Goal: Task Accomplishment & Management: Use online tool/utility

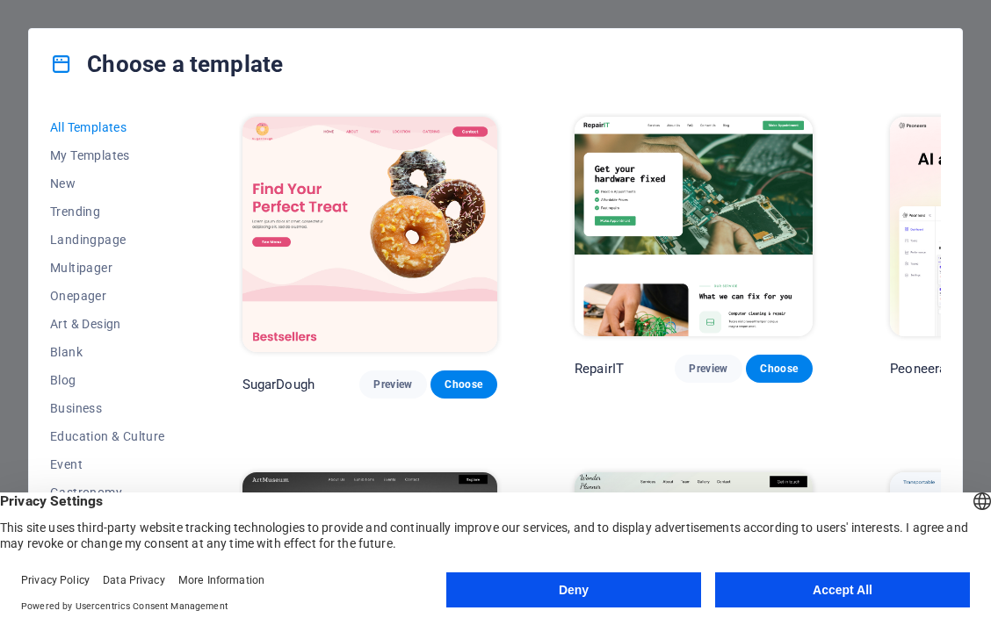
click at [805, 599] on button "Accept All" at bounding box center [842, 590] width 255 height 35
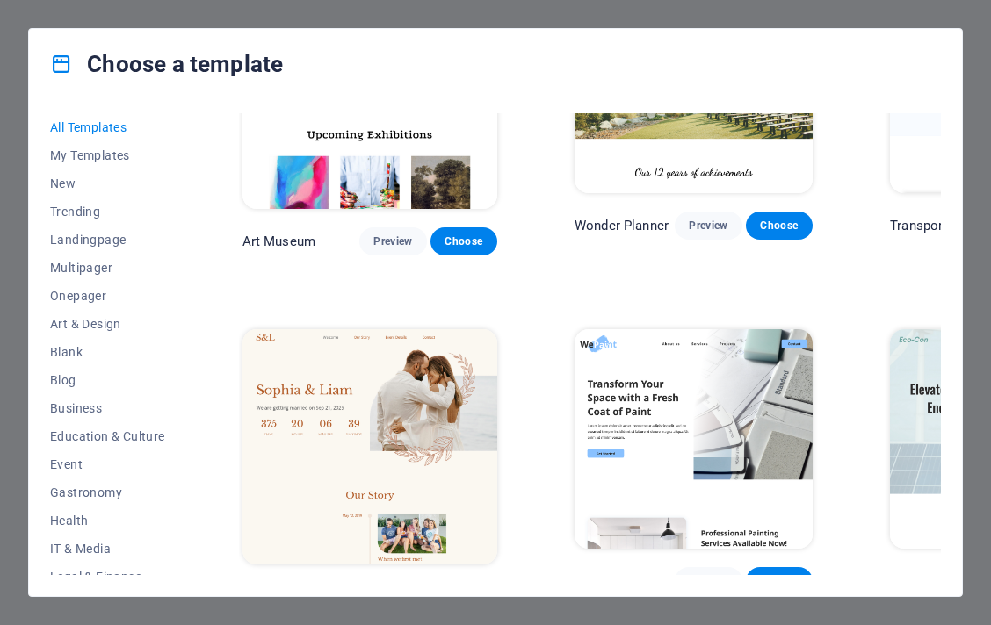
scroll to position [995, 0]
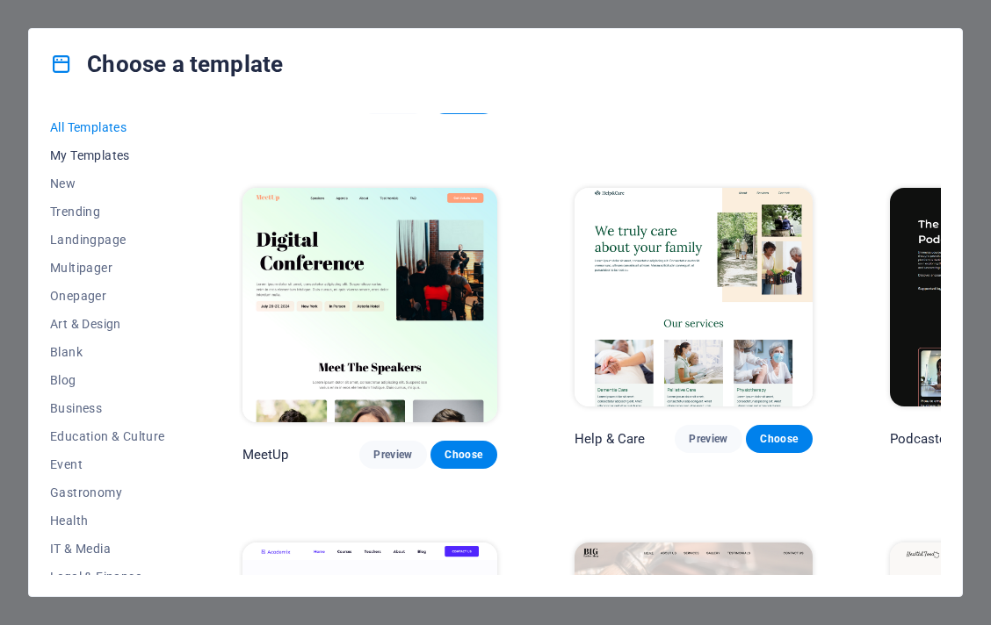
click at [93, 161] on span "My Templates" at bounding box center [107, 155] width 115 height 14
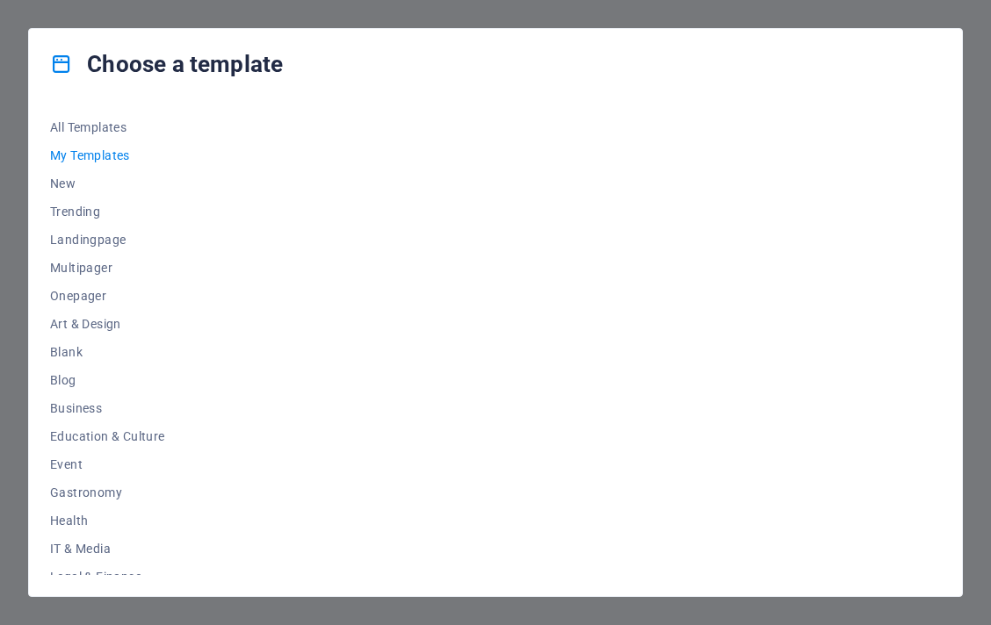
click at [981, 23] on div "Choose a template All Templates My Templates New Trending Landingpage Multipage…" at bounding box center [495, 312] width 991 height 625
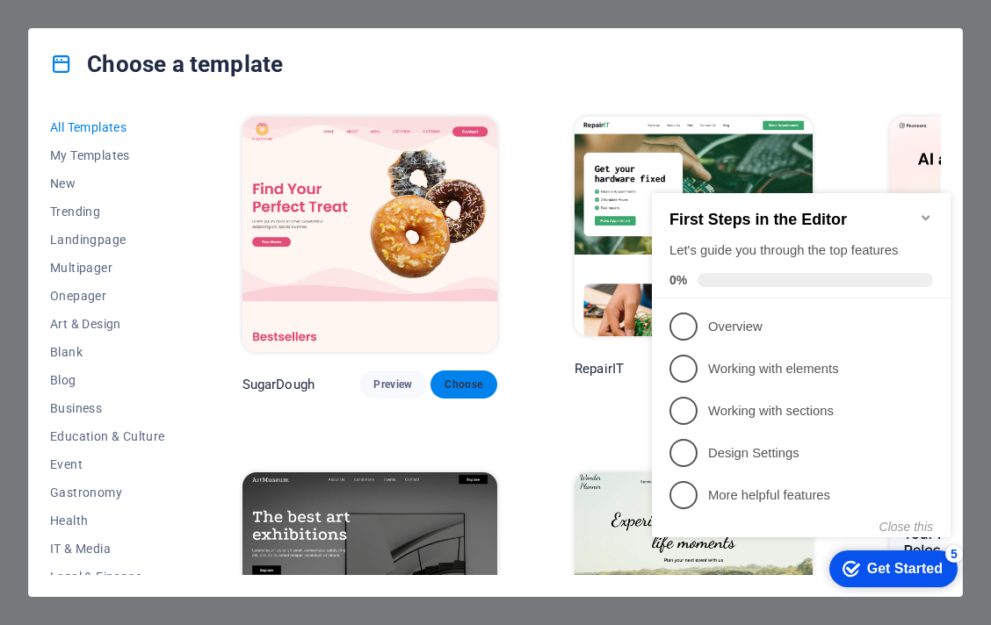
scroll to position [498, 0]
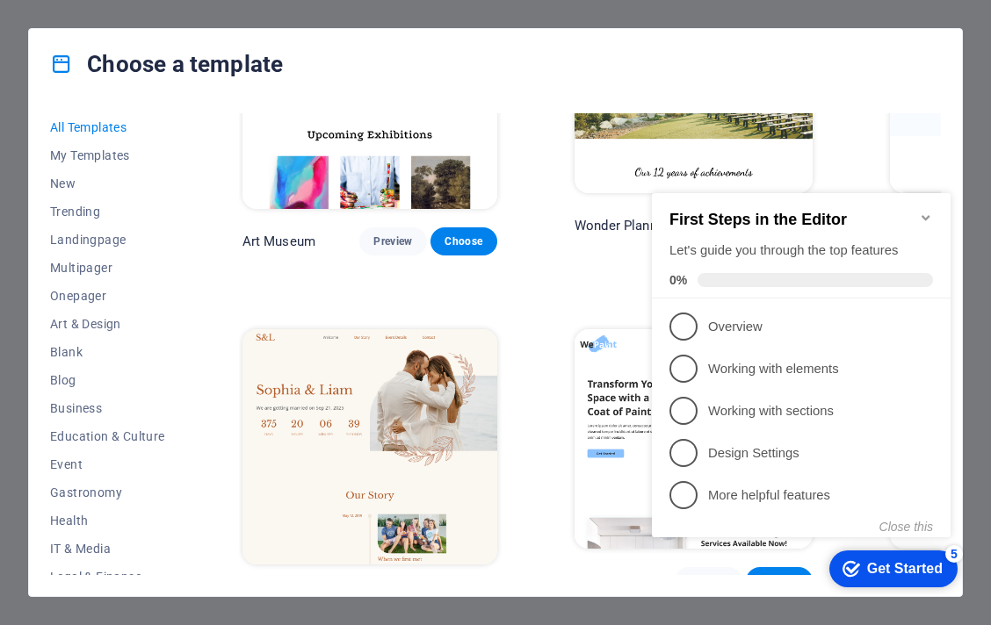
click at [927, 215] on icon "Minimize checklist" at bounding box center [925, 217] width 8 height 5
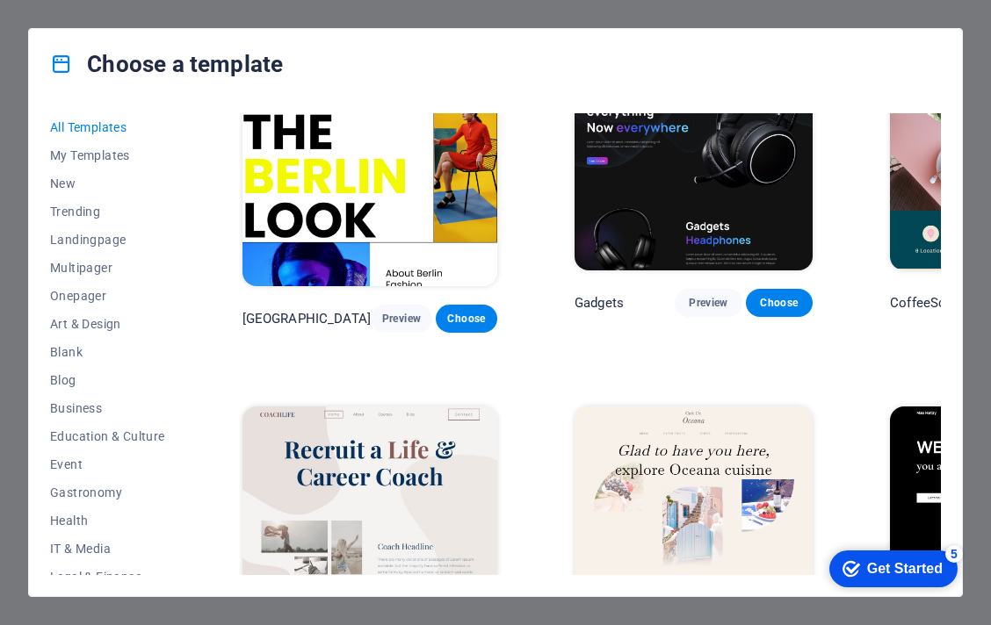
scroll to position [4479, 0]
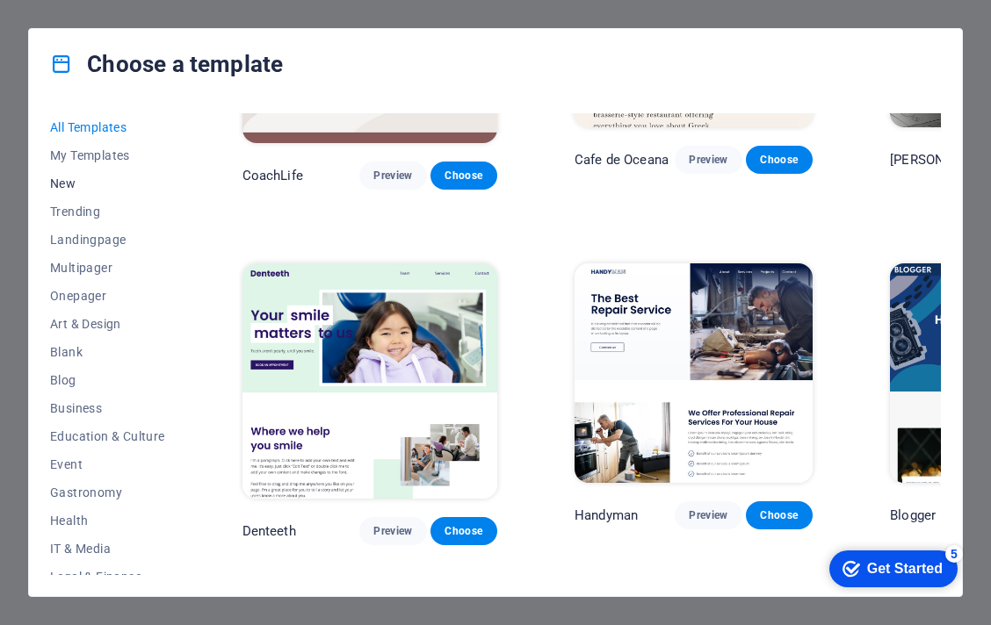
click at [55, 184] on span "New" at bounding box center [107, 184] width 115 height 14
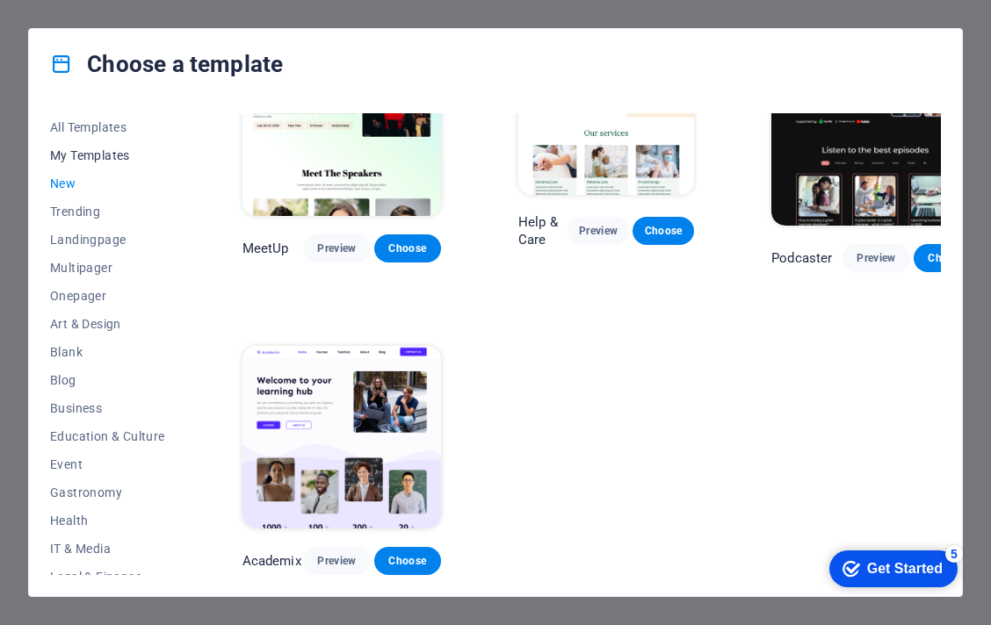
click at [87, 154] on span "My Templates" at bounding box center [107, 155] width 115 height 14
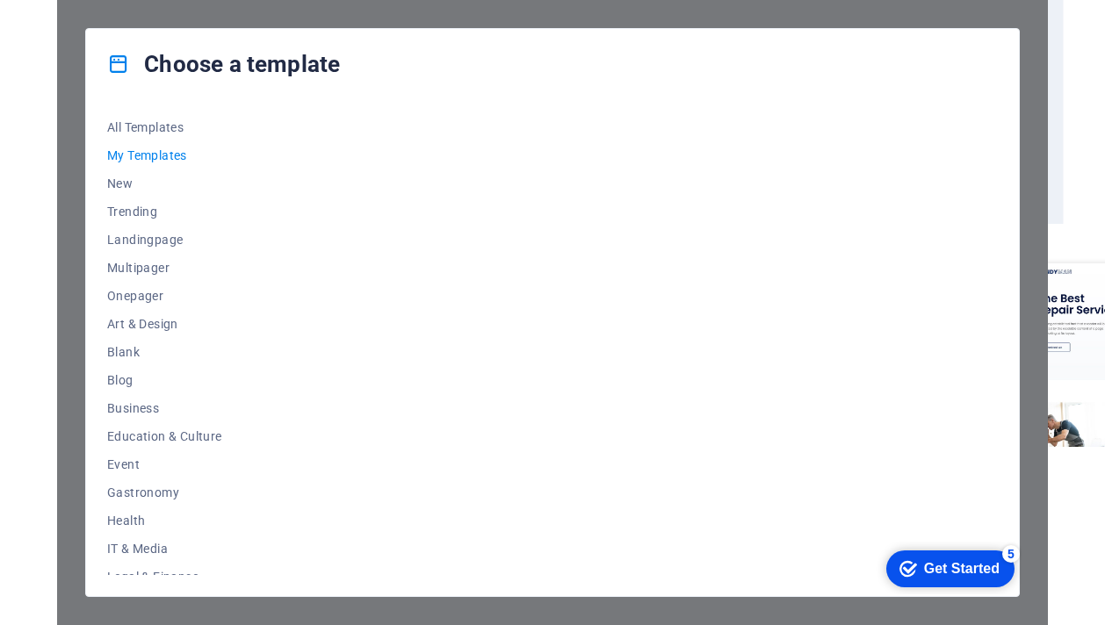
scroll to position [0, 0]
